Goal: Task Accomplishment & Management: Manage account settings

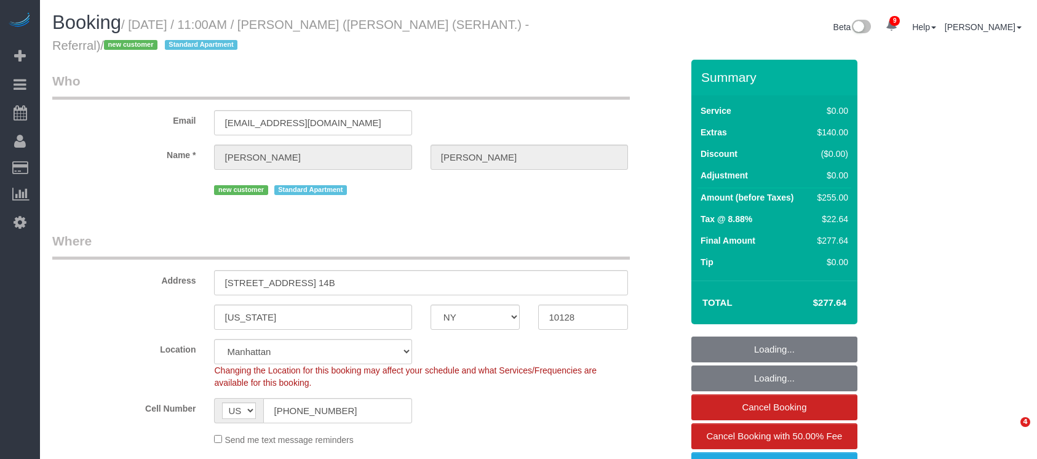
select select "NY"
select select "1"
select select "spot1"
select select "number:58"
select select "number:72"
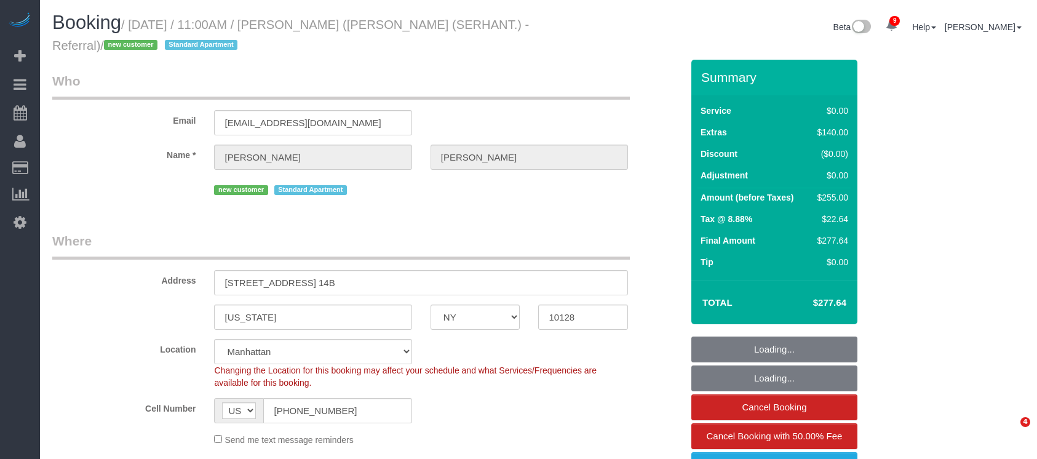
select select "number:15"
select select "number:5"
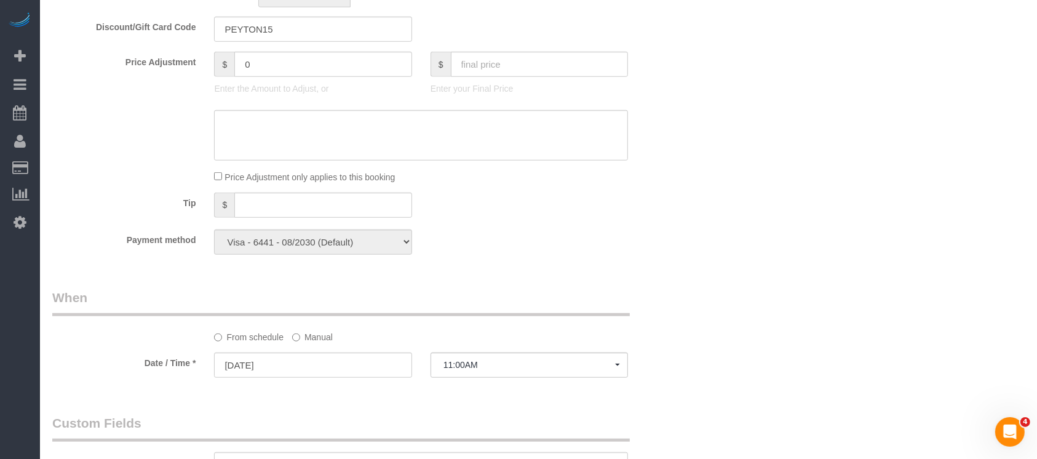
scroll to position [984, 0]
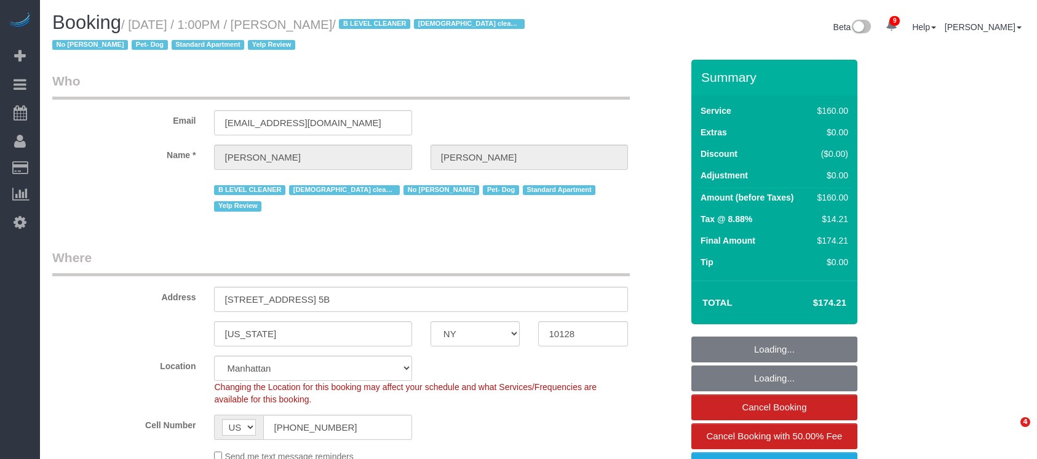
select select "NY"
select select "object:1005"
select select "string:stripe-pm_1RjheQ4VGloSiKo7tm9rNbR6"
select select "number:57"
select select "number:77"
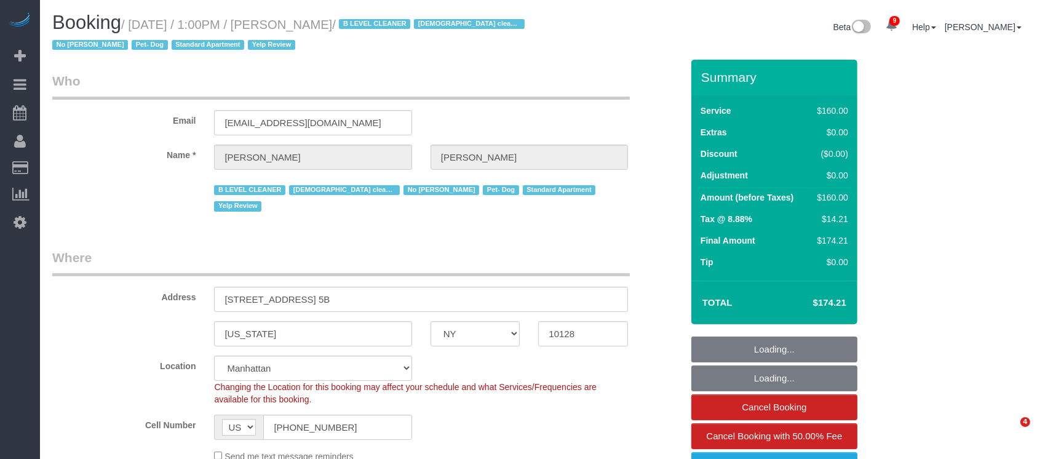
select select "number:13"
select select "number:5"
select select "spot1"
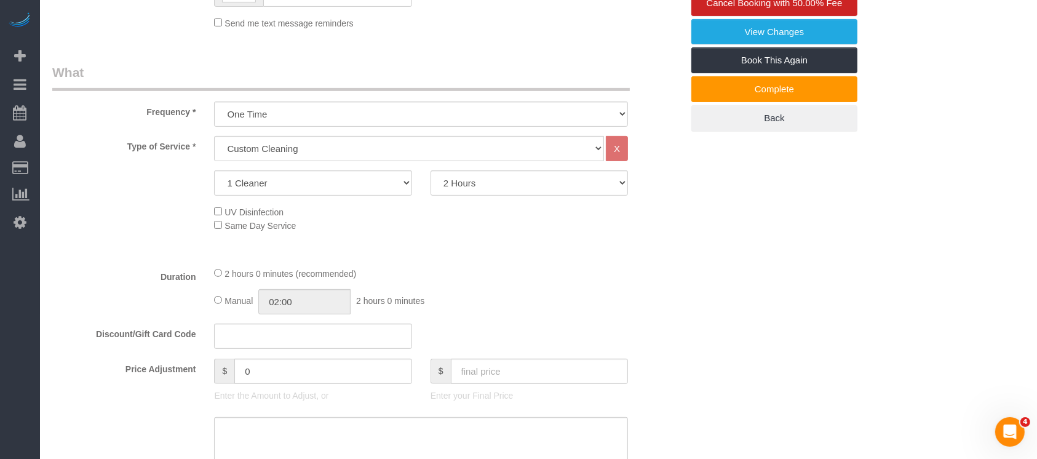
scroll to position [410, 0]
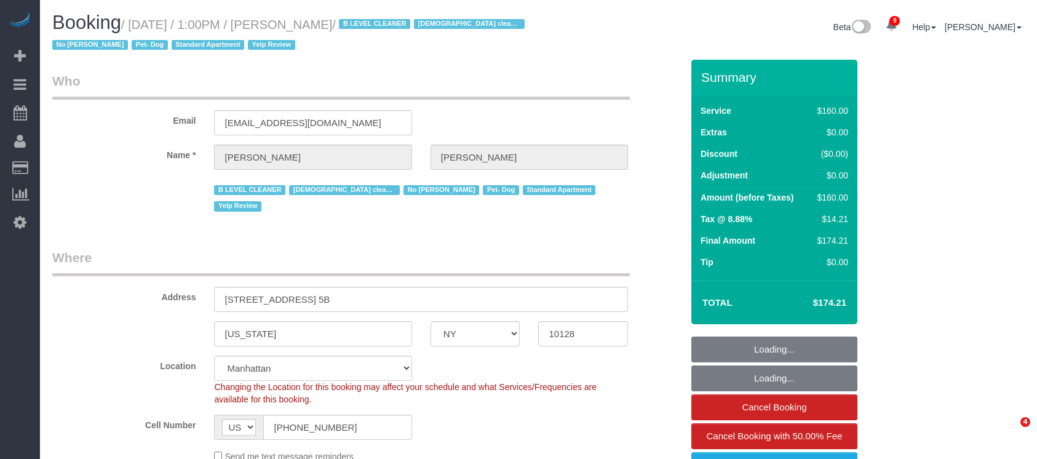
select select "NY"
select select "object:860"
select select "string:stripe-pm_1RjheQ4VGloSiKo7tm9rNbR6"
select select "number:57"
select select "number:77"
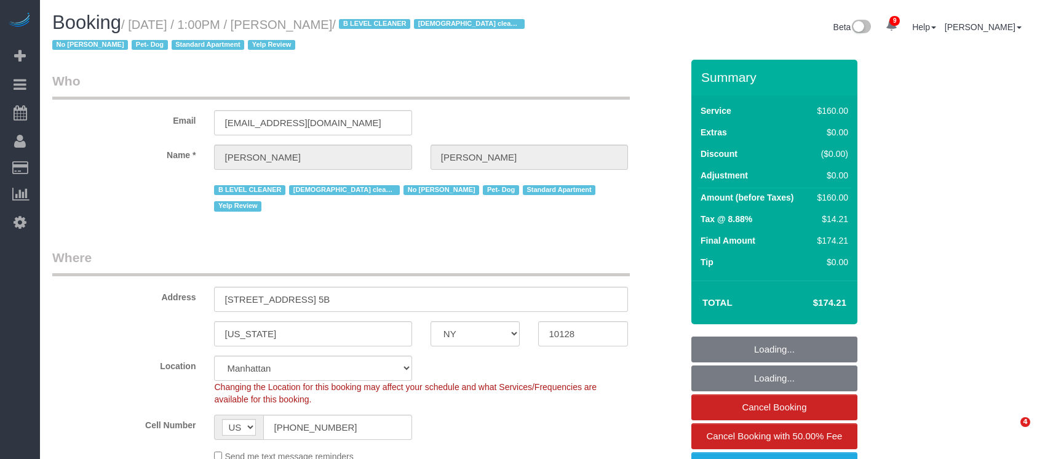
select select "number:13"
select select "number:5"
select select "spot1"
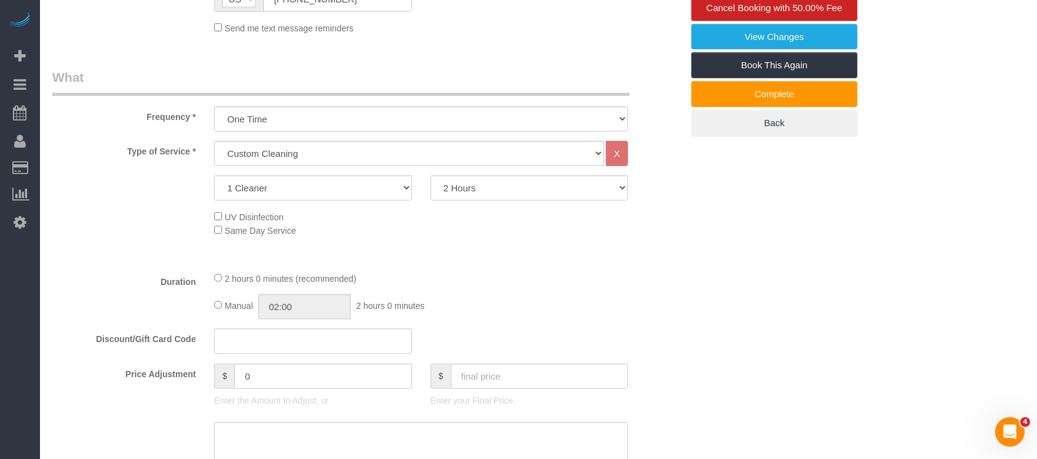
scroll to position [492, 0]
